Goal: Find specific page/section: Find specific page/section

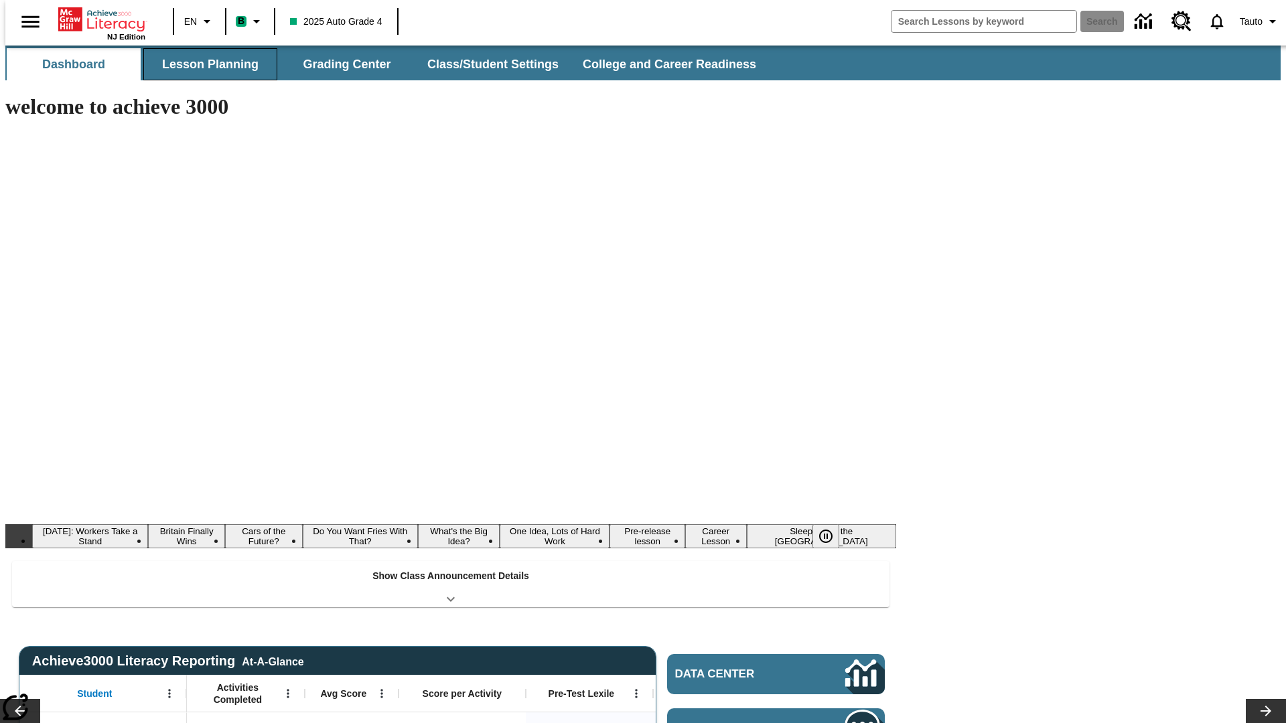
click at [205, 64] on button "Lesson Planning" at bounding box center [210, 64] width 134 height 32
